Goal: Check status: Check status

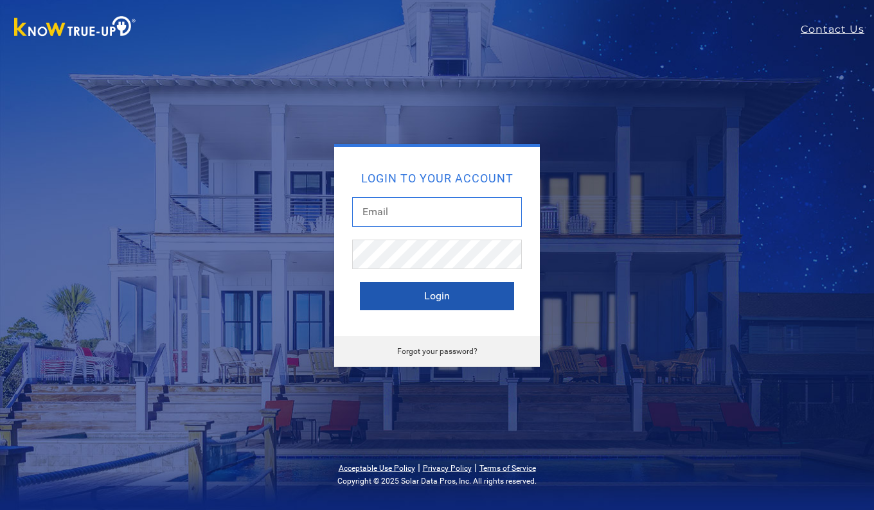
type input "[EMAIL_ADDRESS][DOMAIN_NAME]"
click at [432, 296] on button "Login" at bounding box center [437, 296] width 154 height 28
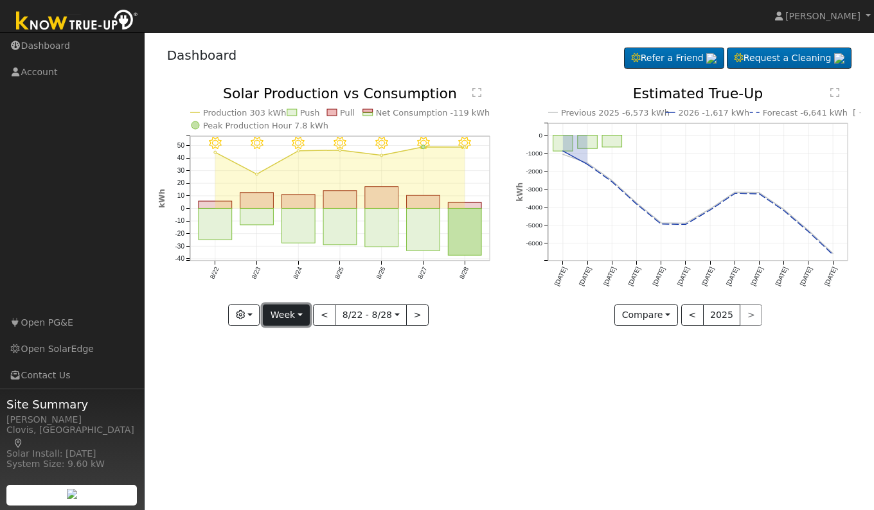
click at [296, 317] on button "Week" at bounding box center [286, 316] width 47 height 22
click at [284, 339] on link "Day" at bounding box center [307, 342] width 89 height 18
type input "[DATE]"
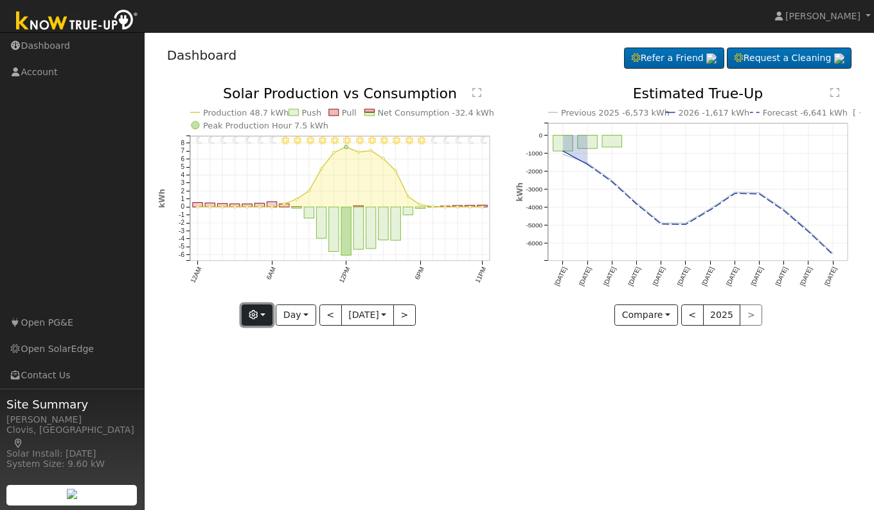
click at [256, 311] on button "button" at bounding box center [257, 316] width 31 height 22
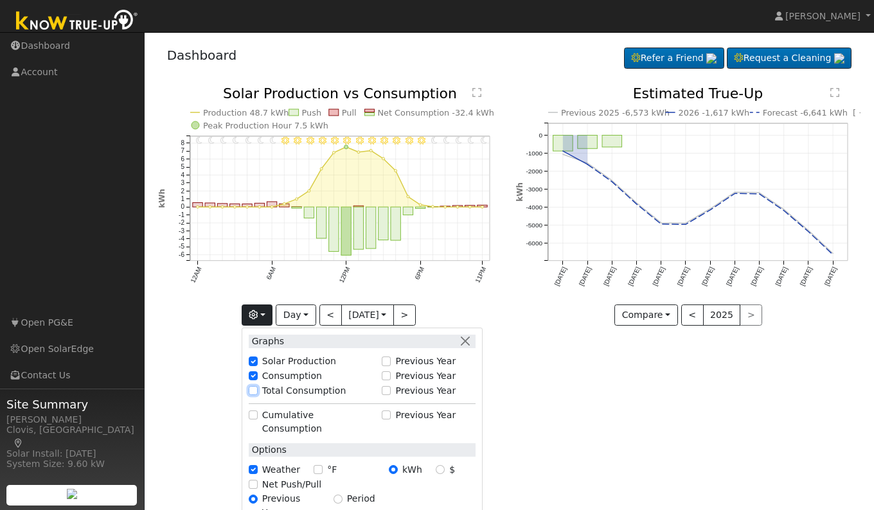
click at [249, 392] on input "Total Consumption" at bounding box center [253, 390] width 9 height 9
checkbox input "true"
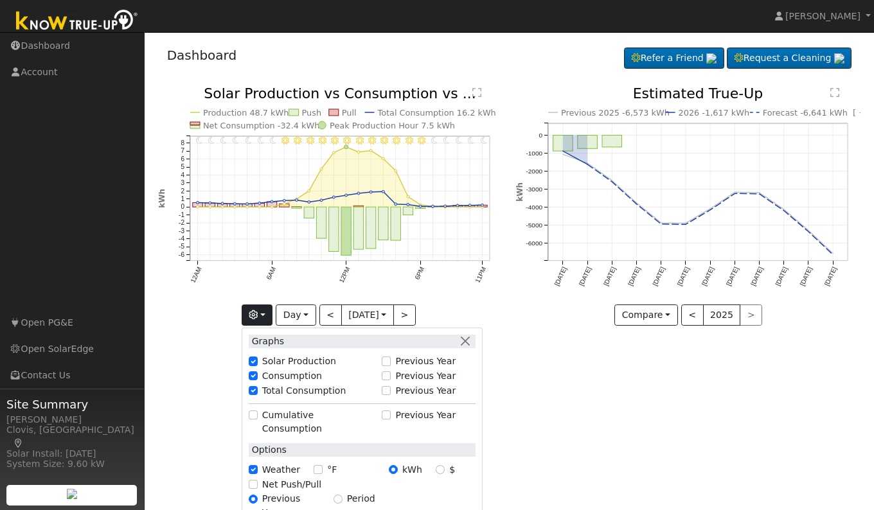
click at [638, 395] on div "User Profile First name Last name Email Email Notifications No Emails No Emails…" at bounding box center [509, 271] width 729 height 478
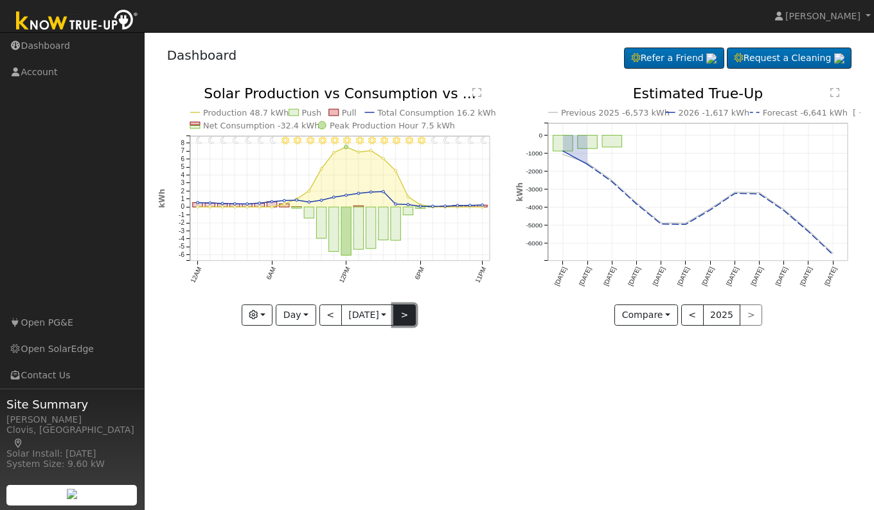
click at [404, 315] on button ">" at bounding box center [404, 316] width 22 height 22
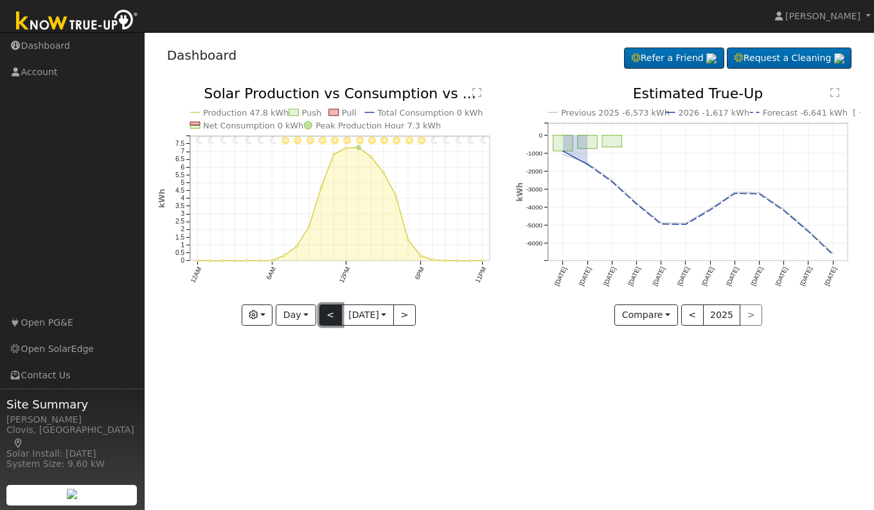
click at [329, 316] on button "<" at bounding box center [330, 316] width 22 height 22
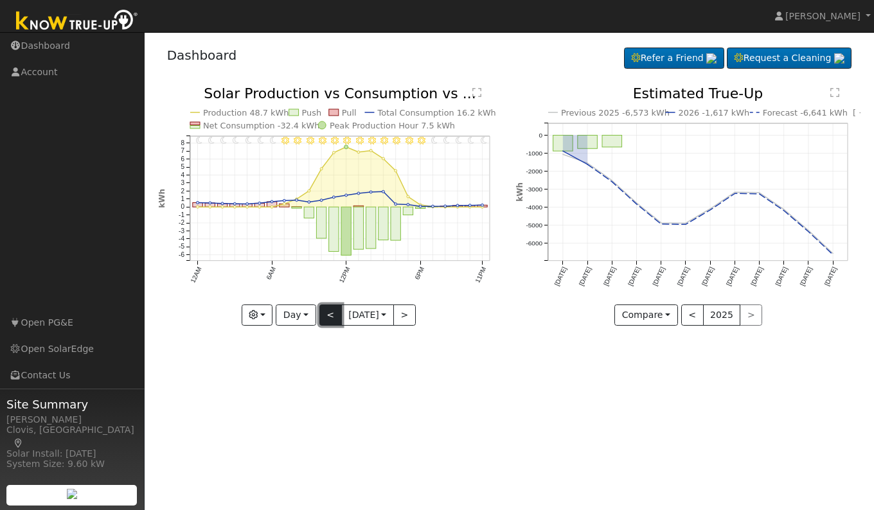
click at [323, 311] on button "<" at bounding box center [330, 316] width 22 height 22
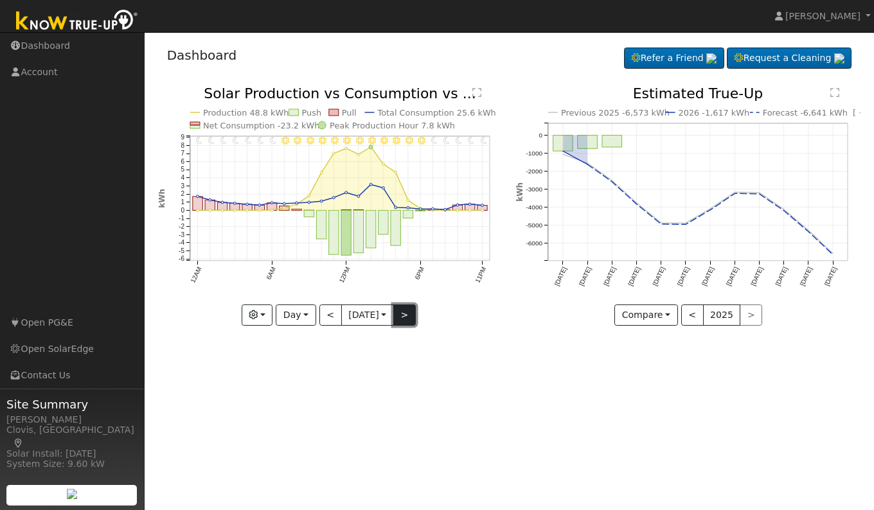
click at [409, 322] on button ">" at bounding box center [404, 316] width 22 height 22
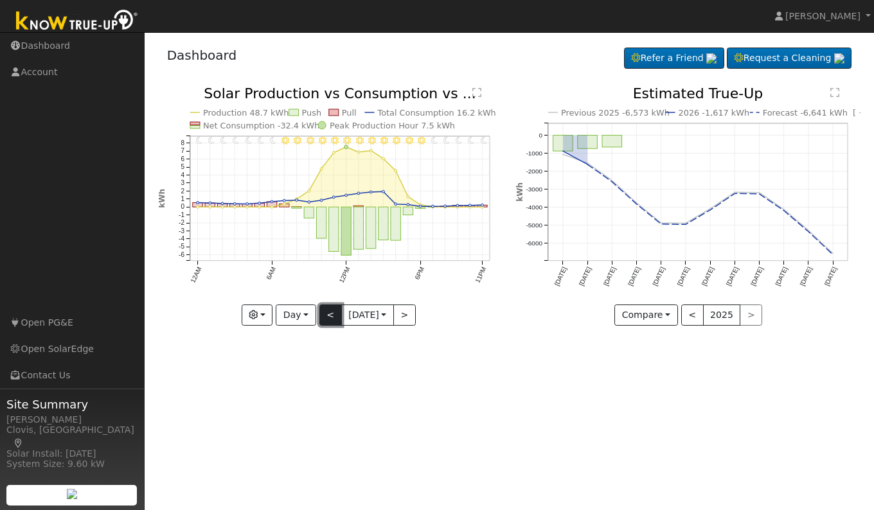
click at [326, 321] on button "<" at bounding box center [330, 316] width 22 height 22
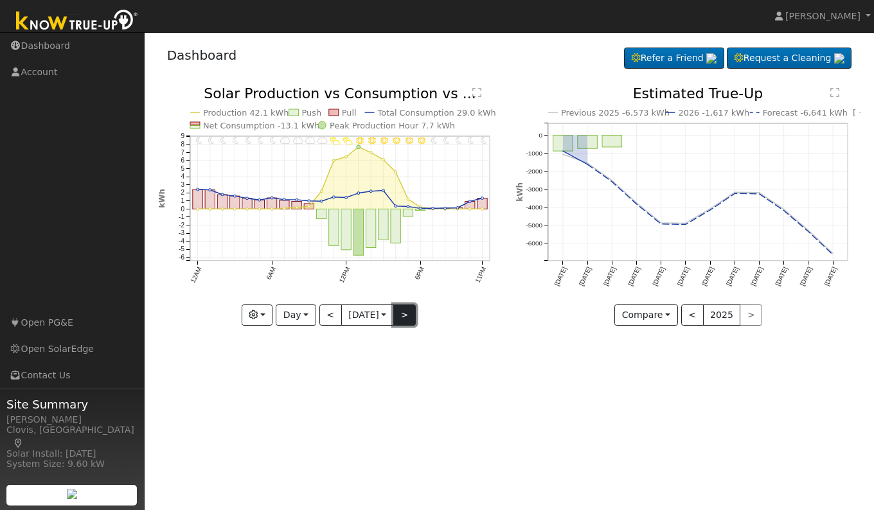
click at [410, 319] on button ">" at bounding box center [404, 316] width 22 height 22
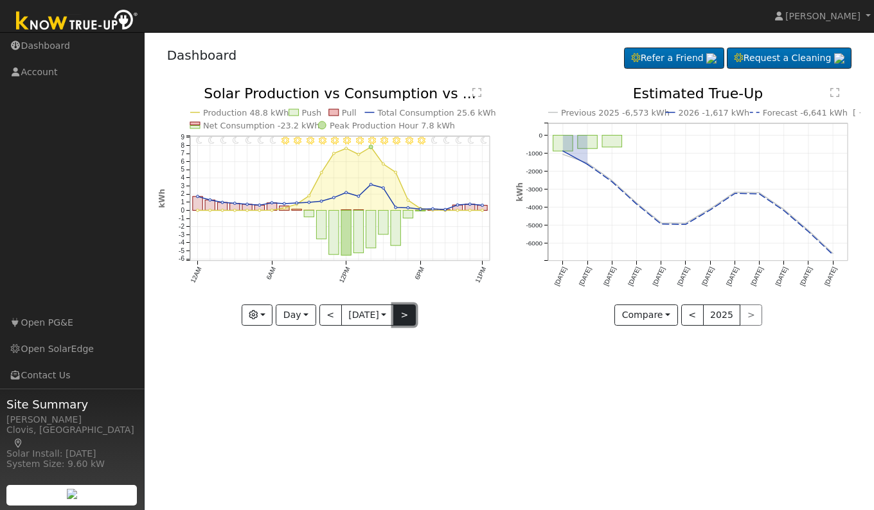
click at [405, 315] on button ">" at bounding box center [404, 316] width 22 height 22
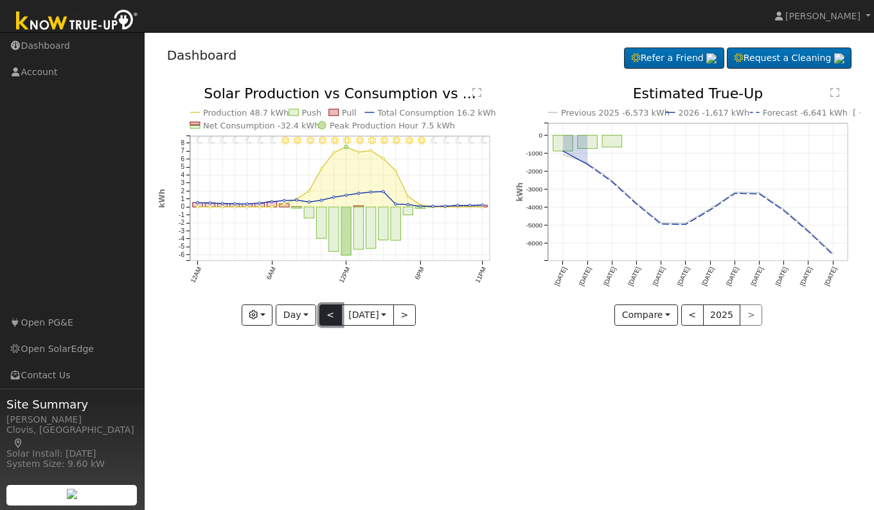
click at [327, 319] on button "<" at bounding box center [330, 316] width 22 height 22
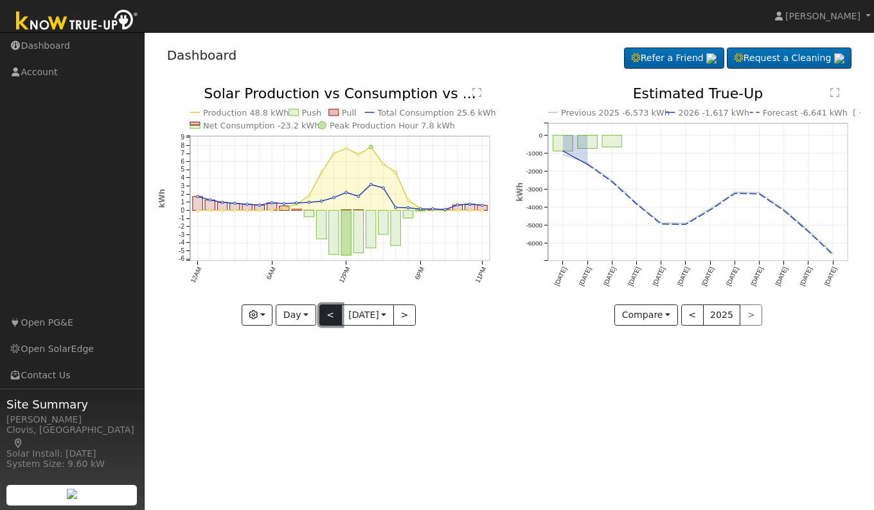
click at [327, 319] on button "<" at bounding box center [330, 316] width 22 height 22
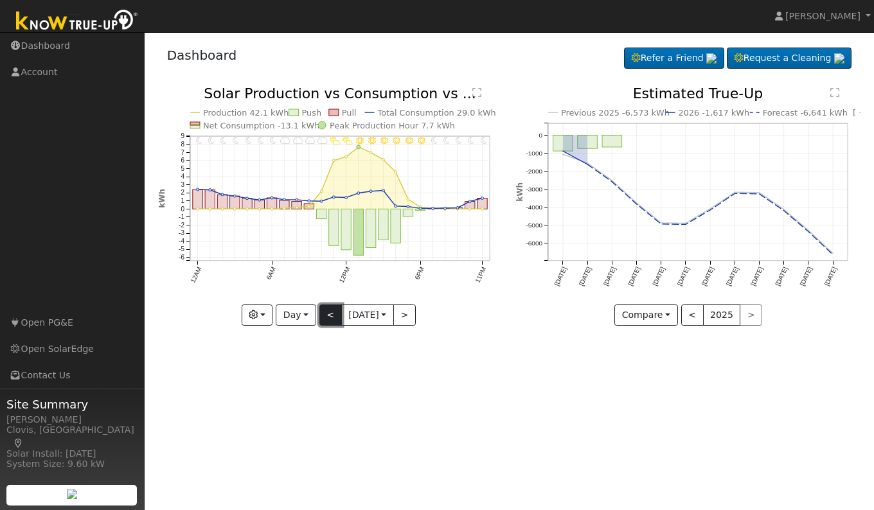
click at [327, 319] on button "<" at bounding box center [330, 316] width 22 height 22
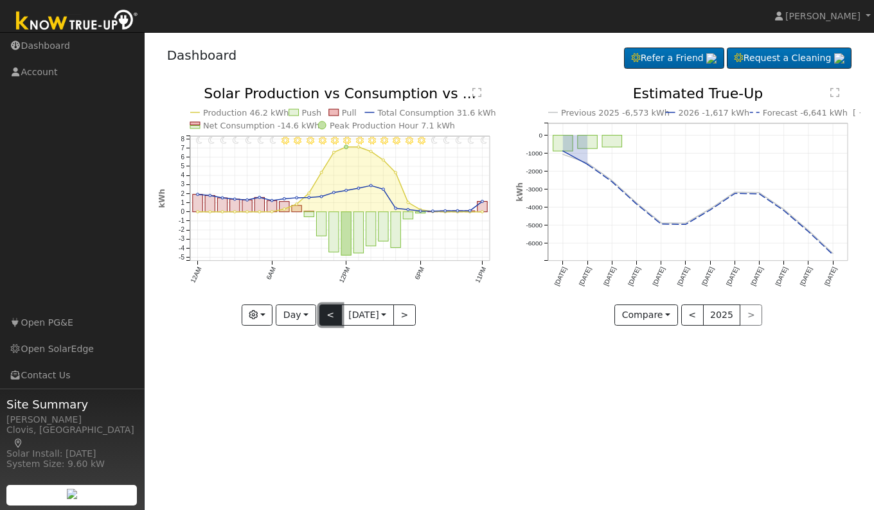
click at [327, 319] on button "<" at bounding box center [330, 316] width 22 height 22
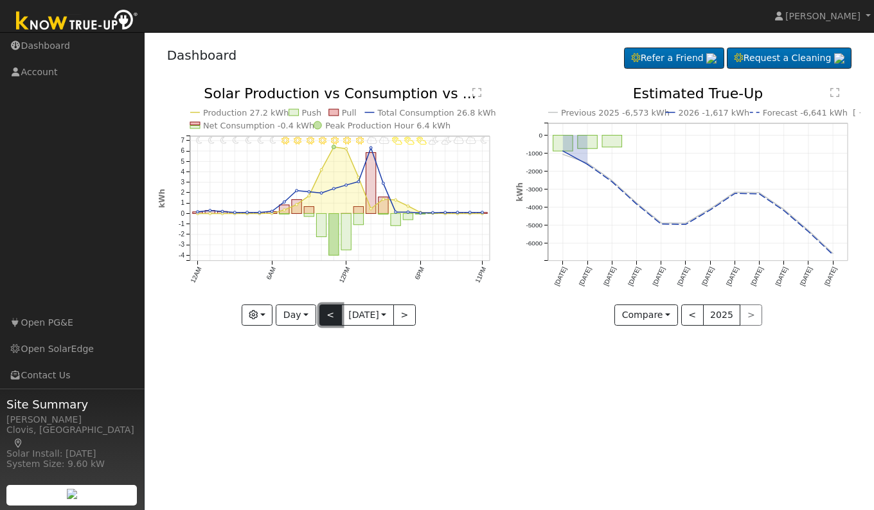
click at [329, 315] on button "<" at bounding box center [330, 316] width 22 height 22
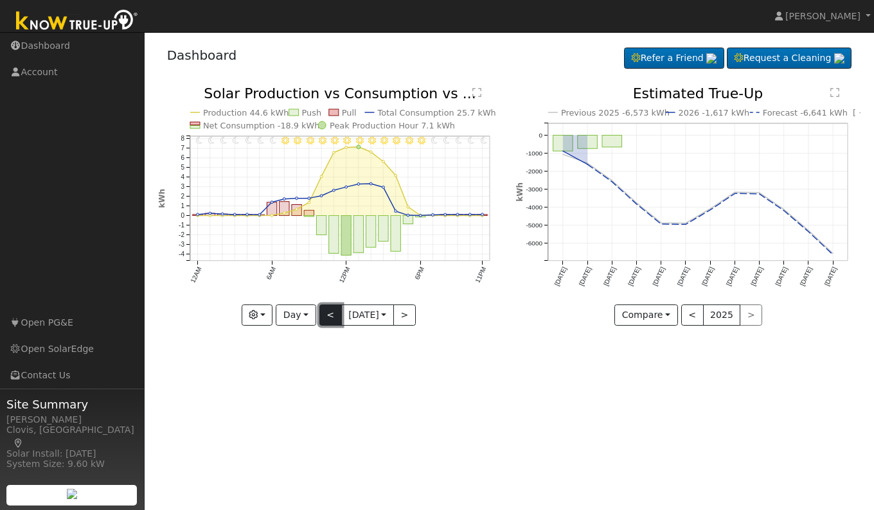
click at [329, 315] on button "<" at bounding box center [330, 316] width 22 height 22
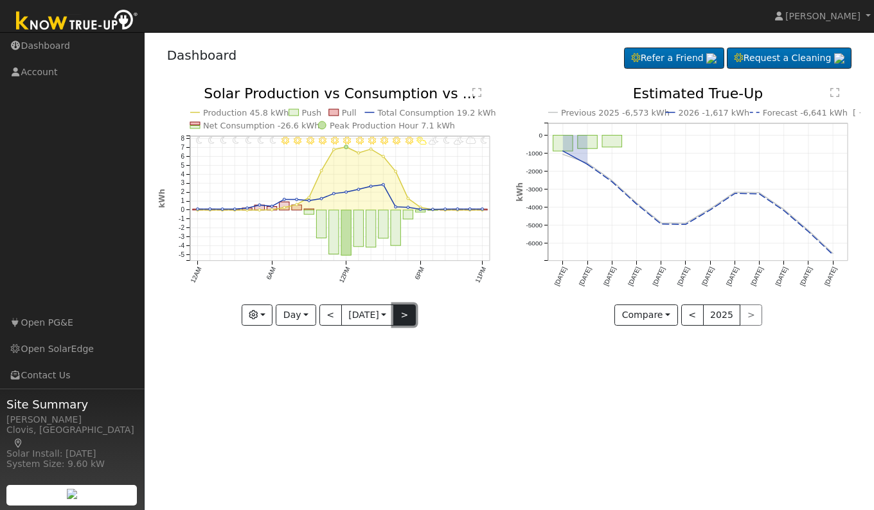
click at [409, 318] on button ">" at bounding box center [404, 316] width 22 height 22
type input "[DATE]"
